Goal: Navigation & Orientation: Understand site structure

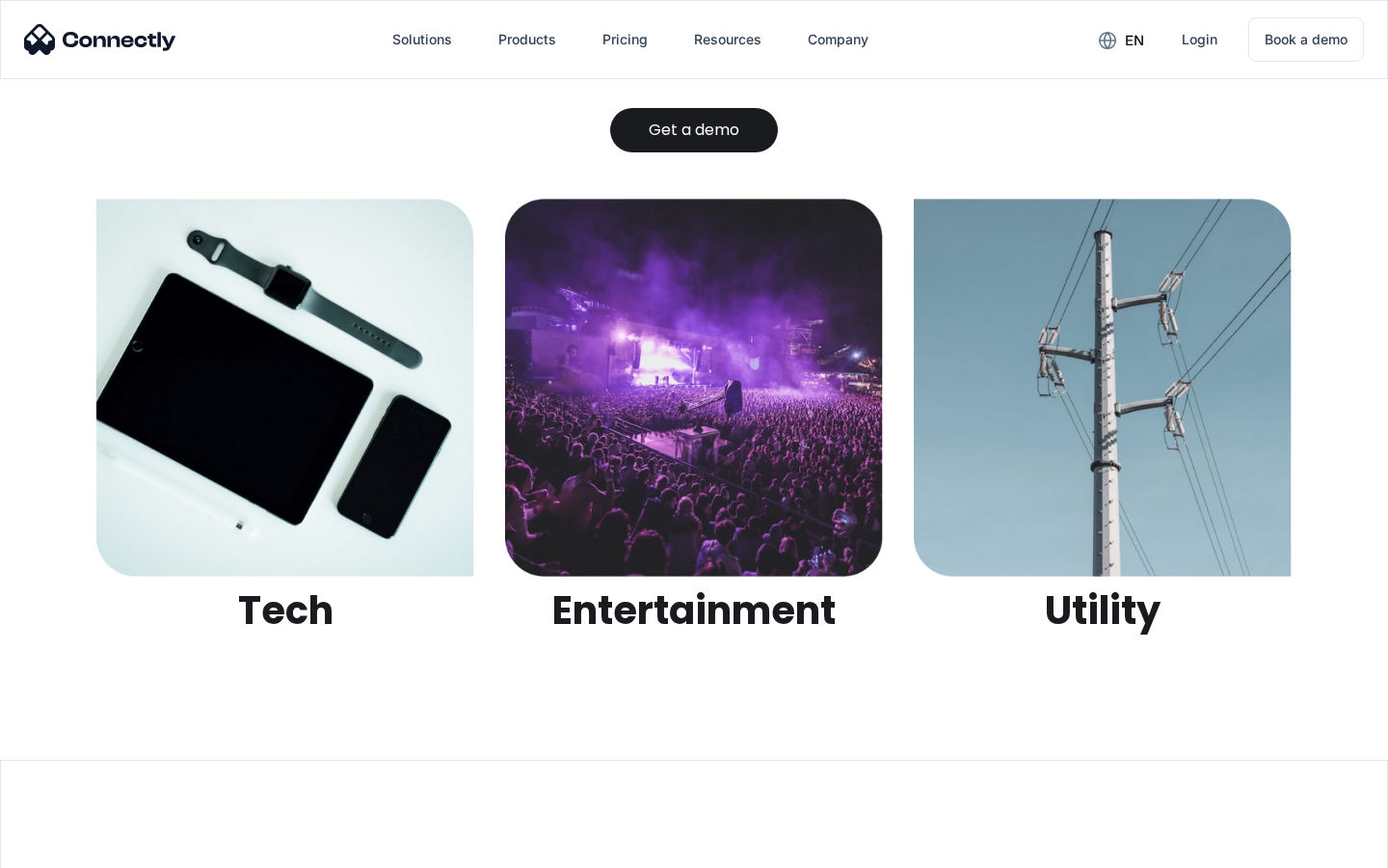
scroll to position [6081, 0]
